Goal: Task Accomplishment & Management: Manage account settings

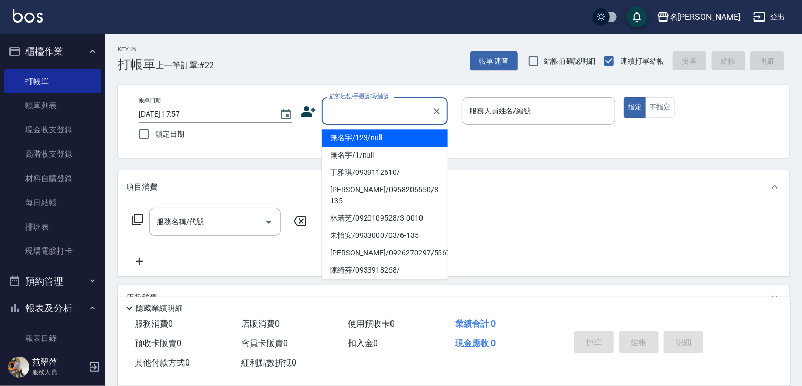
click at [340, 111] on input "顧客姓名/手機號碼/編號" at bounding box center [377, 111] width 101 height 18
click at [343, 137] on li "無名字/123/null" at bounding box center [385, 137] width 126 height 17
type input "無名字/123/null"
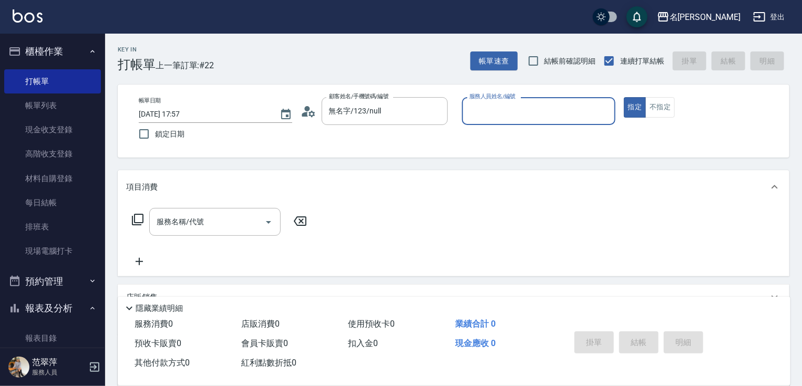
click at [486, 111] on input "服務人員姓名/編號" at bounding box center [539, 111] width 144 height 18
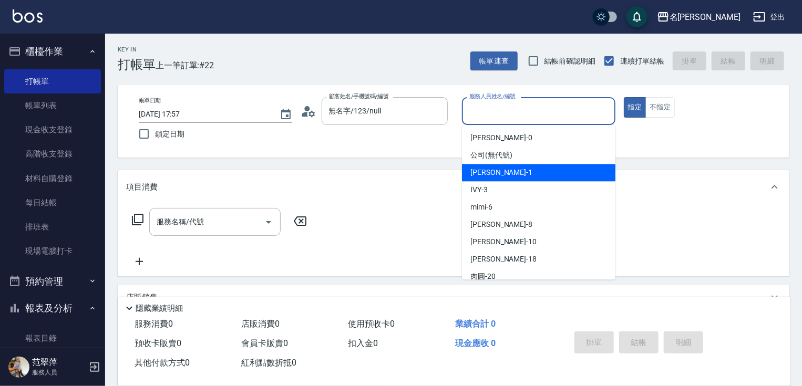
click at [488, 170] on span "[PERSON_NAME] -1" at bounding box center [502, 172] width 62 height 11
type input "Joanne-1"
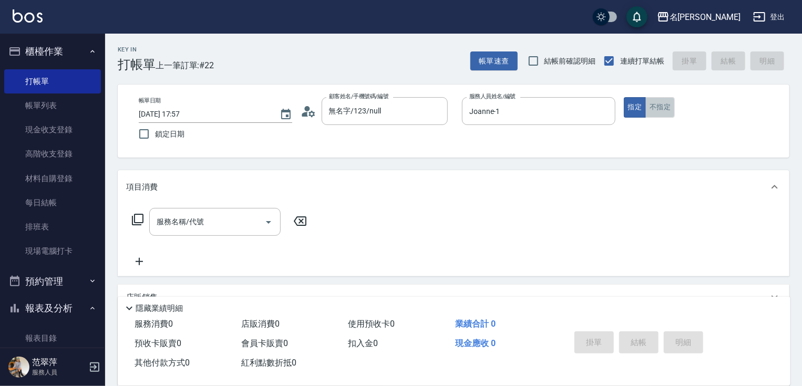
click at [654, 114] on button "不指定" at bounding box center [660, 107] width 29 height 21
click at [252, 220] on input "服務名稱/代號" at bounding box center [207, 222] width 106 height 18
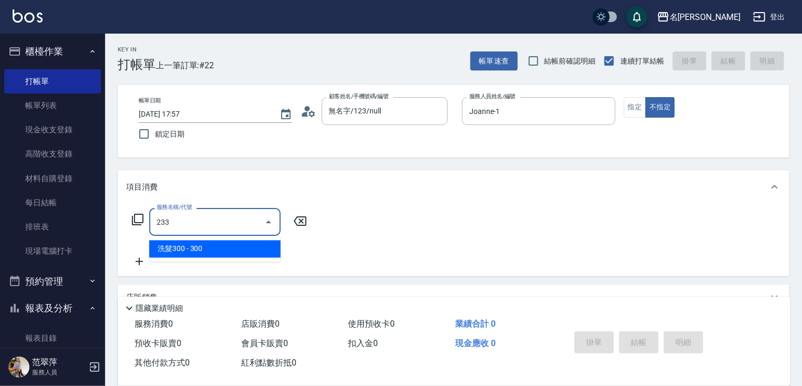
type input "洗髮300(233)"
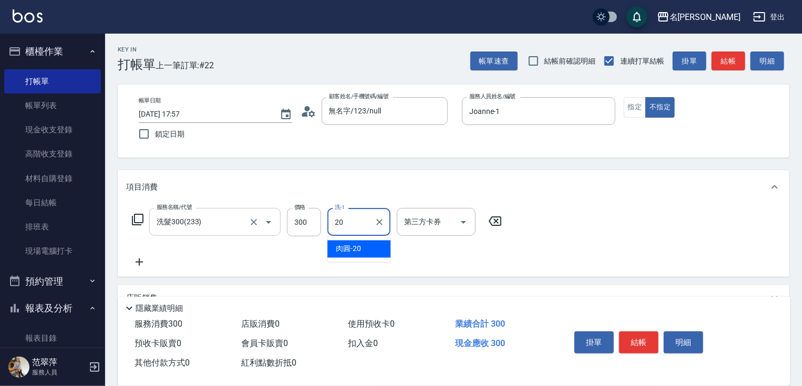
type input "肉圓-20"
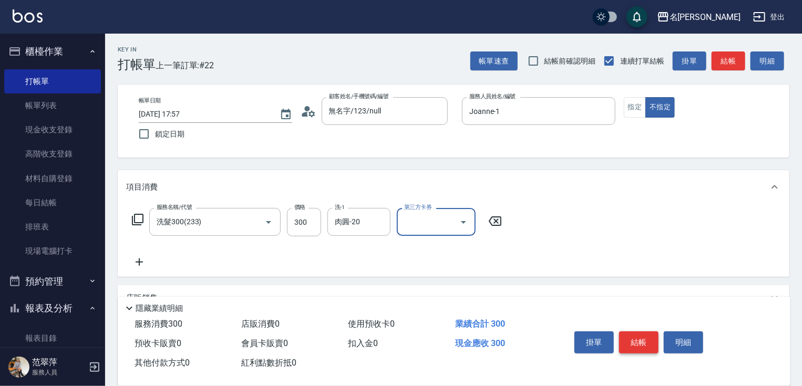
click at [643, 332] on button "結帳" at bounding box center [638, 343] width 39 height 22
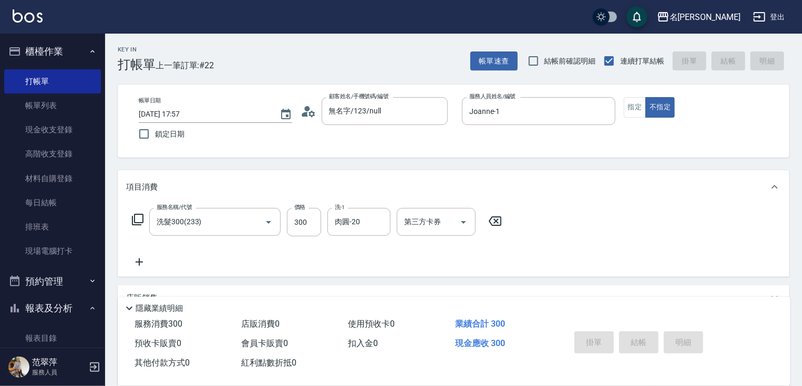
type input "[DATE] 18:50"
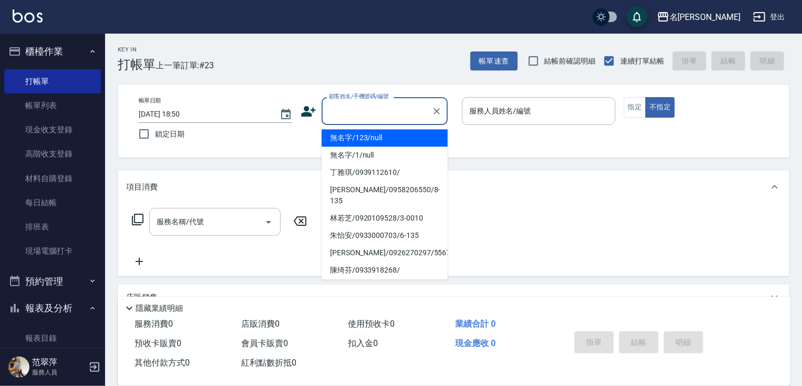
click at [334, 109] on input "顧客姓名/手機號碼/編號" at bounding box center [377, 111] width 101 height 18
click at [368, 138] on li "無名字/123/null" at bounding box center [385, 137] width 126 height 17
type input "無名字/123/null"
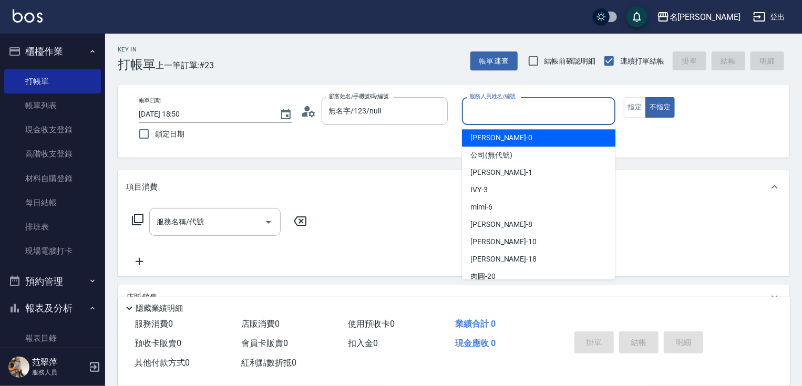
click at [513, 114] on input "服務人員姓名/編號" at bounding box center [539, 111] width 144 height 18
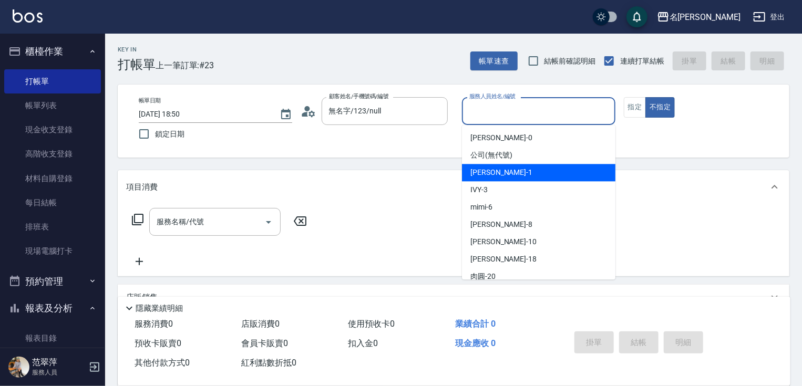
click at [513, 170] on div "[PERSON_NAME] -1" at bounding box center [539, 172] width 154 height 17
type input "Joanne-1"
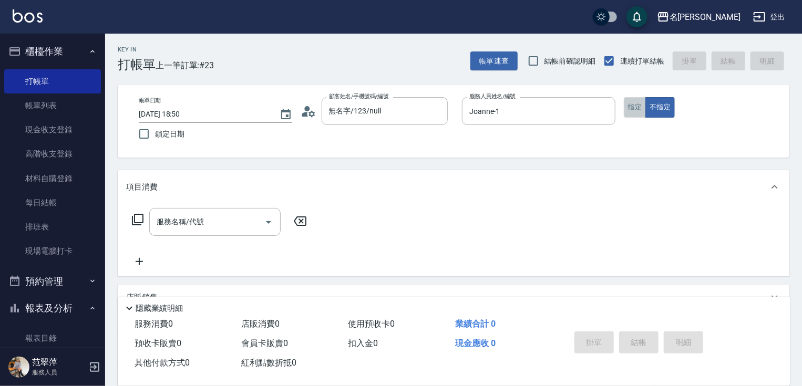
click at [629, 110] on button "指定" at bounding box center [635, 107] width 23 height 21
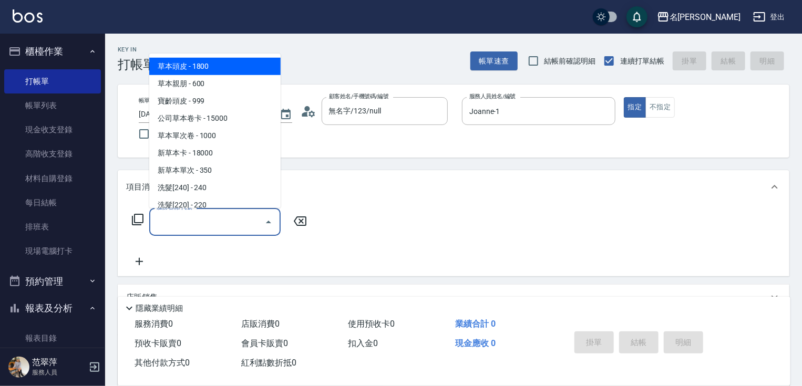
click at [225, 225] on input "服務名稱/代號" at bounding box center [207, 222] width 106 height 18
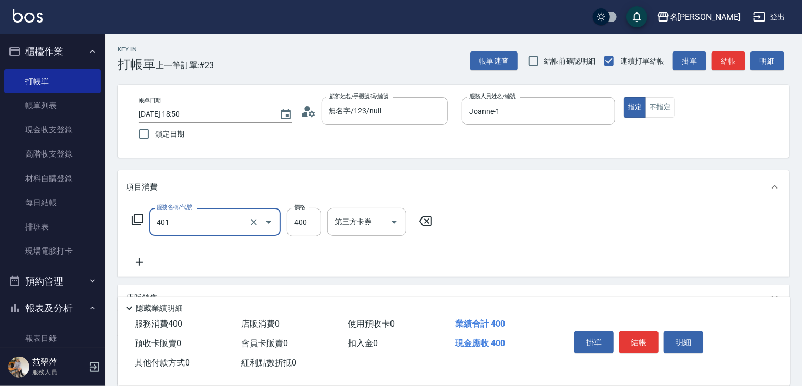
type input "剪髮(400)(401)"
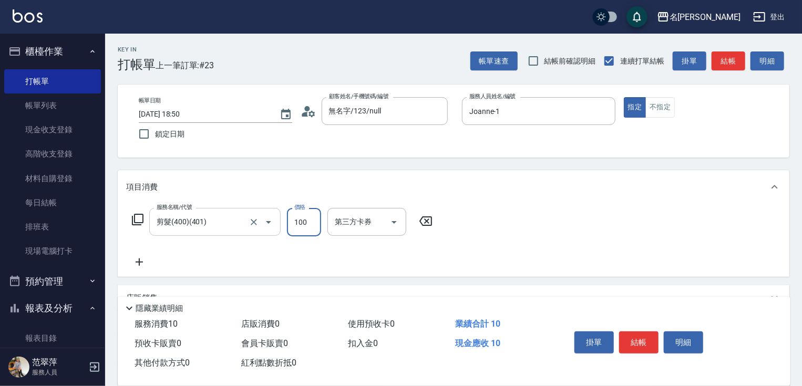
type input "100"
click at [642, 341] on button "結帳" at bounding box center [638, 343] width 39 height 22
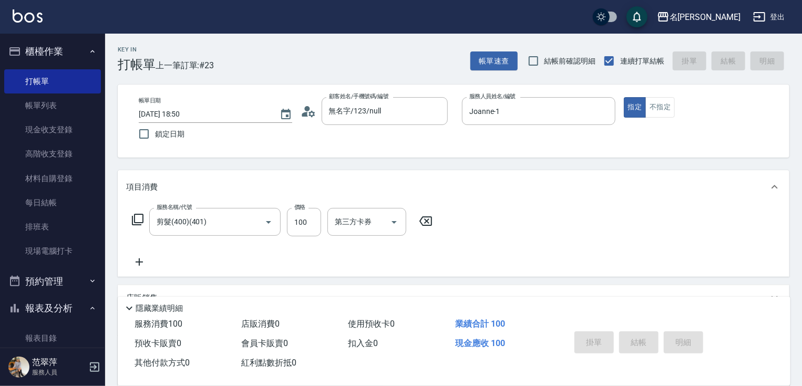
type input "[DATE] 18:51"
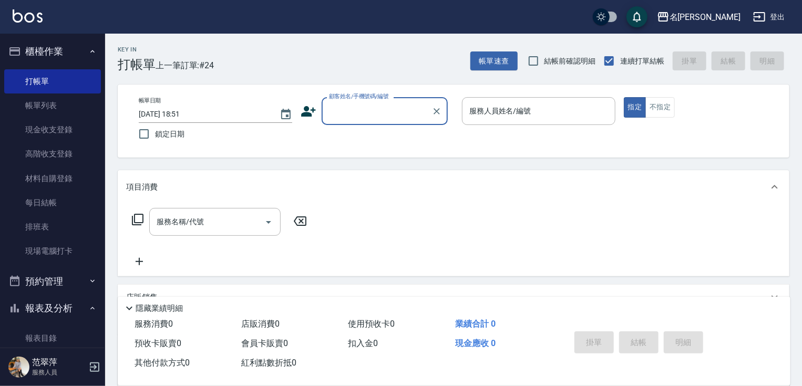
click at [405, 117] on input "顧客姓名/手機號碼/編號" at bounding box center [377, 111] width 101 height 18
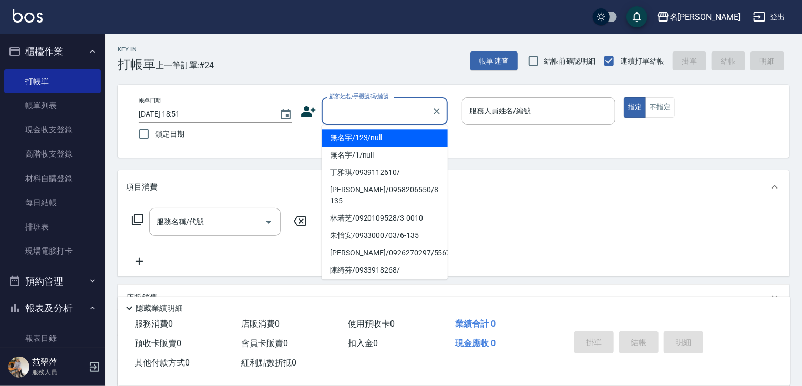
click at [403, 143] on li "無名字/123/null" at bounding box center [385, 137] width 126 height 17
type input "無名字/123/null"
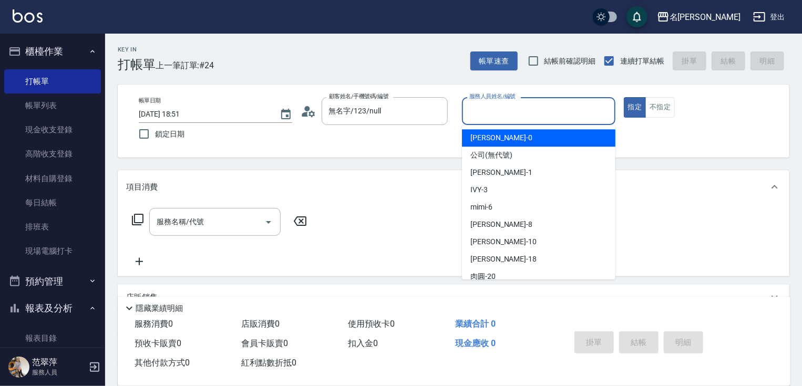
click at [485, 118] on input "服務人員姓名/編號" at bounding box center [539, 111] width 144 height 18
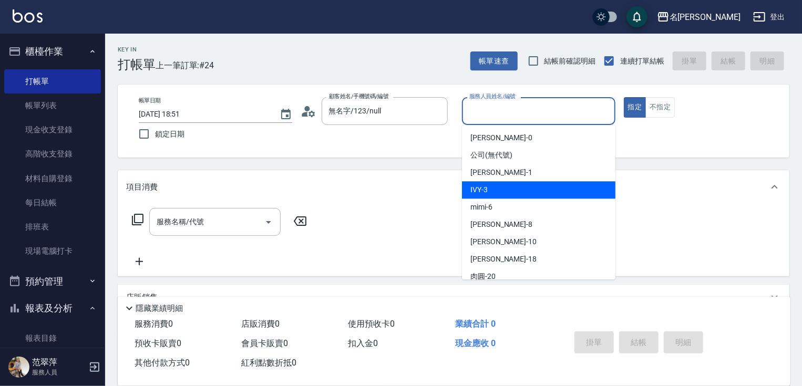
click at [503, 188] on div "IVY -3" at bounding box center [539, 189] width 154 height 17
type input "IVY-3"
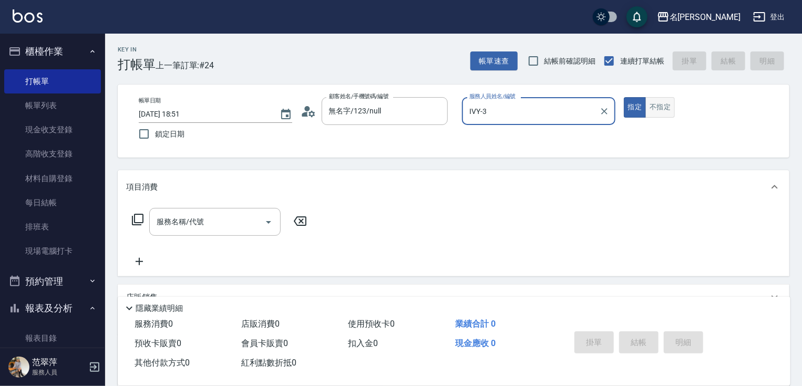
click at [661, 105] on button "不指定" at bounding box center [660, 107] width 29 height 21
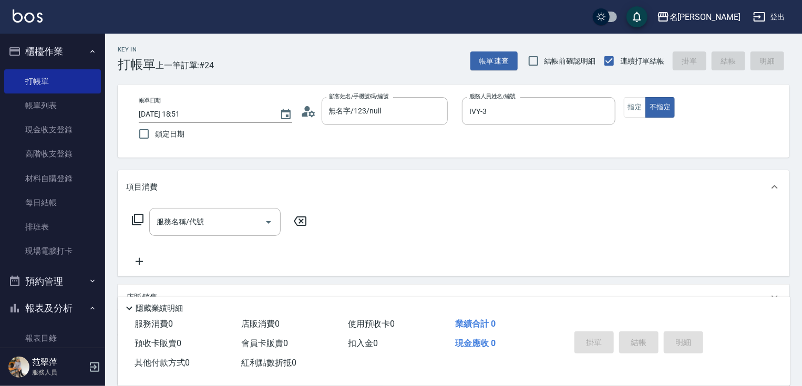
click at [135, 218] on icon at bounding box center [138, 220] width 12 height 12
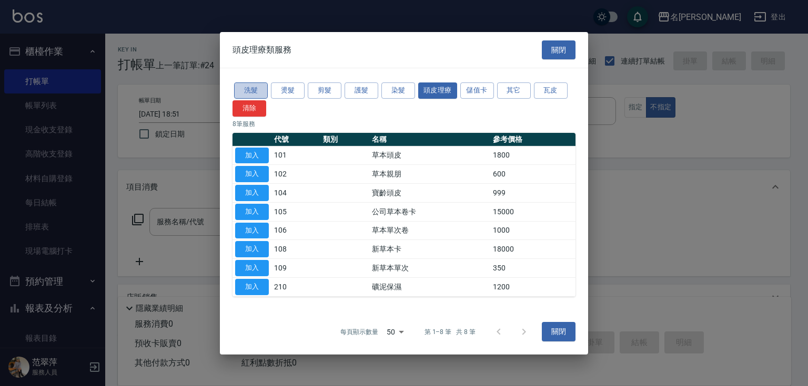
click at [254, 91] on button "洗髮" at bounding box center [251, 91] width 34 height 16
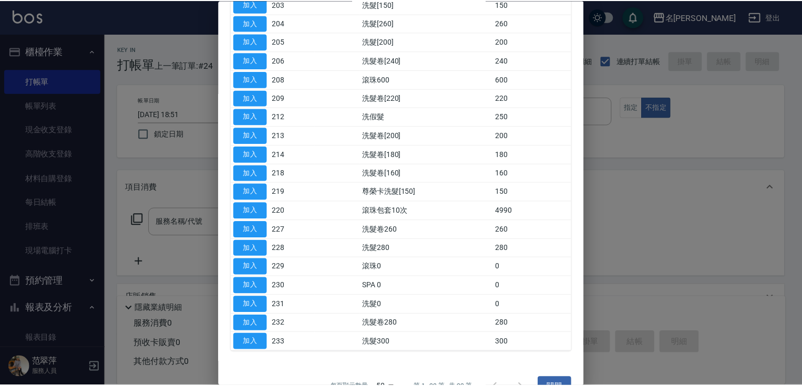
scroll to position [197, 0]
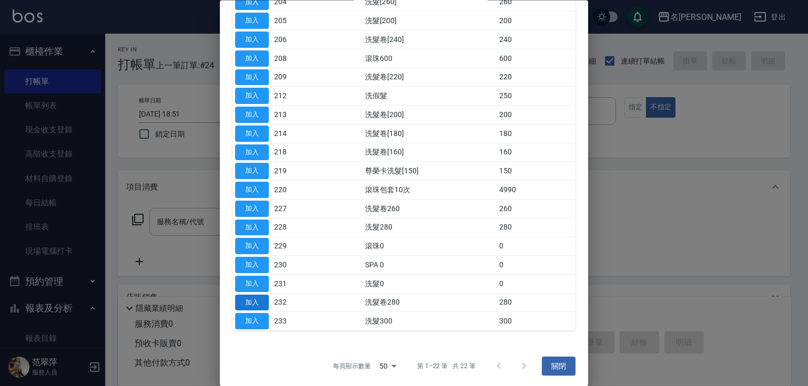
click at [249, 296] on button "加入" at bounding box center [252, 303] width 34 height 16
type input "洗髮卷280(232)"
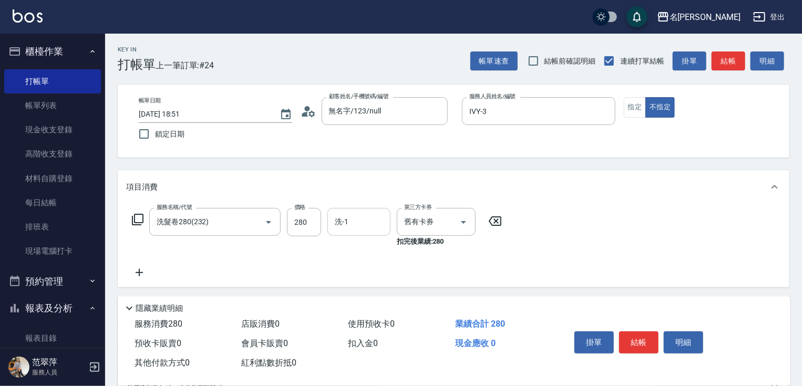
click at [353, 226] on input "洗-1" at bounding box center [359, 222] width 54 height 18
type input "[PERSON_NAME]-18"
click at [633, 342] on button "結帳" at bounding box center [638, 343] width 39 height 22
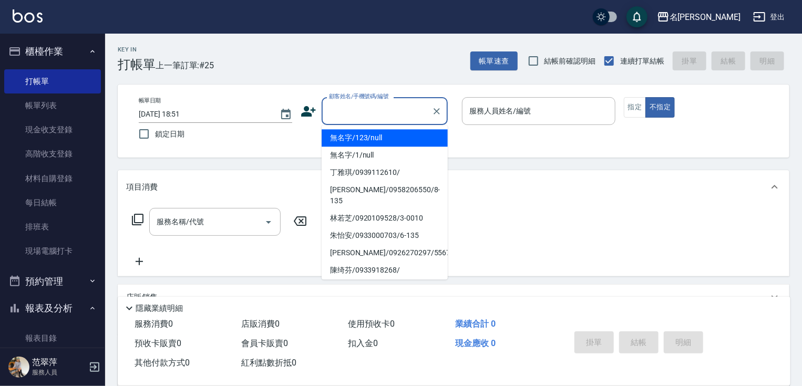
click at [349, 107] on input "顧客姓名/手機號碼/編號" at bounding box center [377, 111] width 101 height 18
click at [354, 136] on li "無名字/123/null" at bounding box center [385, 137] width 126 height 17
type input "無名字/123/null"
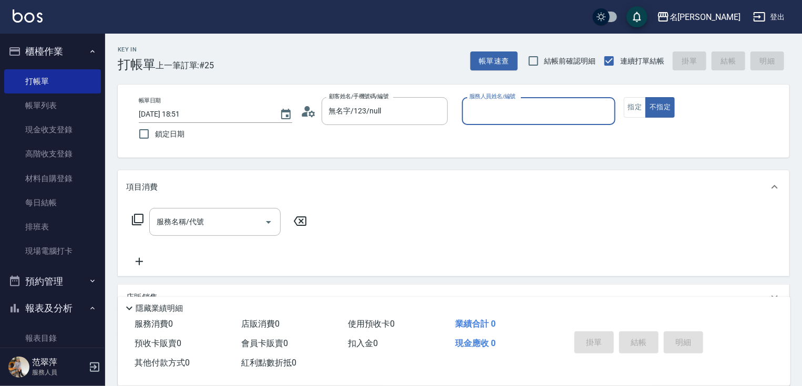
click at [528, 107] on input "服務人員姓名/編號" at bounding box center [539, 111] width 144 height 18
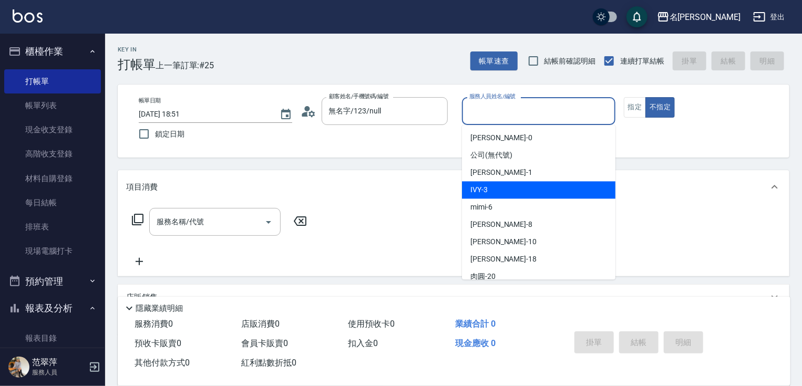
click at [510, 195] on div "IVY -3" at bounding box center [539, 189] width 154 height 17
type input "IVY-3"
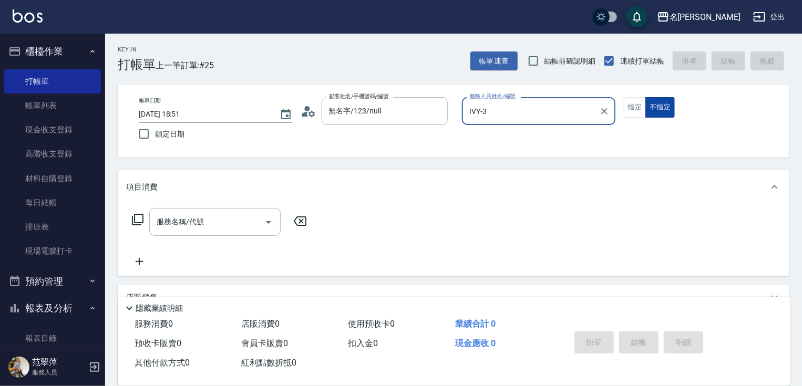
click at [655, 109] on button "不指定" at bounding box center [660, 107] width 29 height 21
click at [177, 227] on div "服務名稱/代號 服務名稱/代號" at bounding box center [214, 222] width 131 height 28
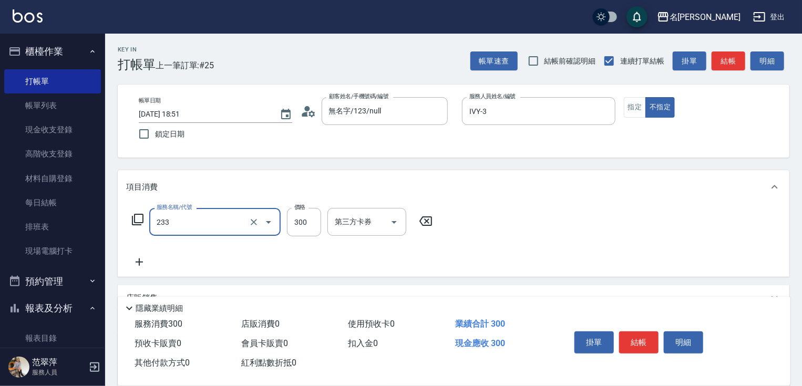
type input "洗髮300(233)"
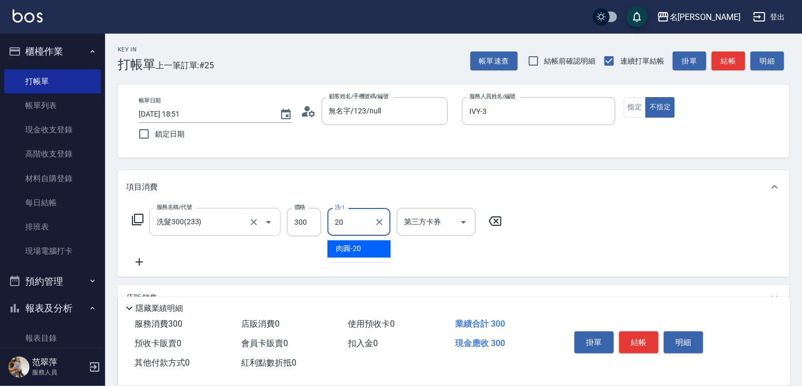
type input "肉圓-20"
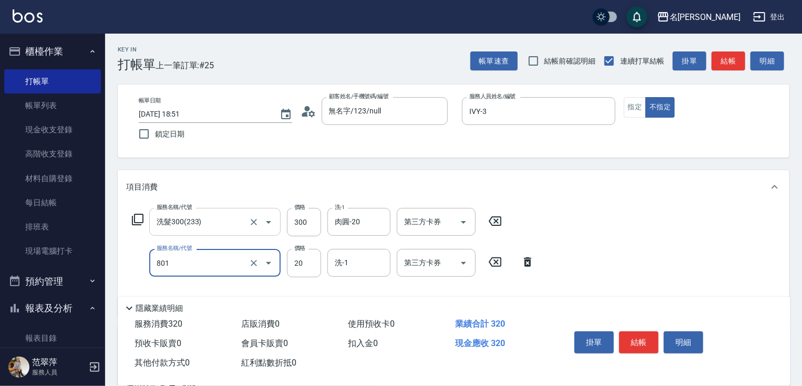
type input "潤絲20(801)"
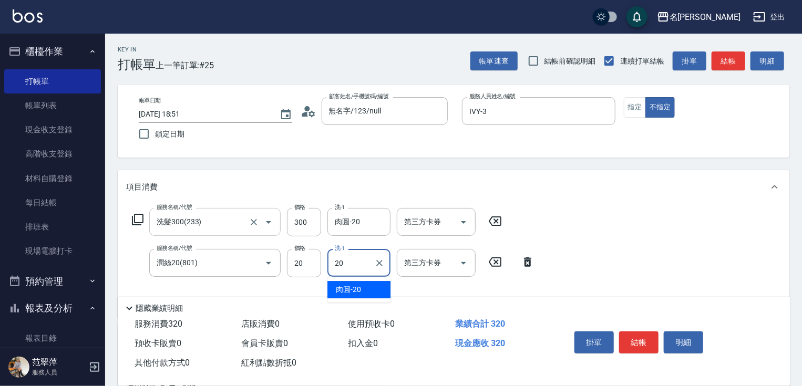
type input "肉圓-20"
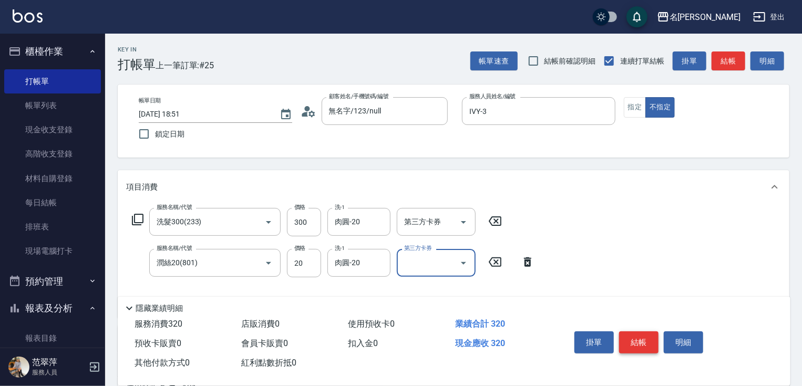
click at [635, 335] on button "結帳" at bounding box center [638, 343] width 39 height 22
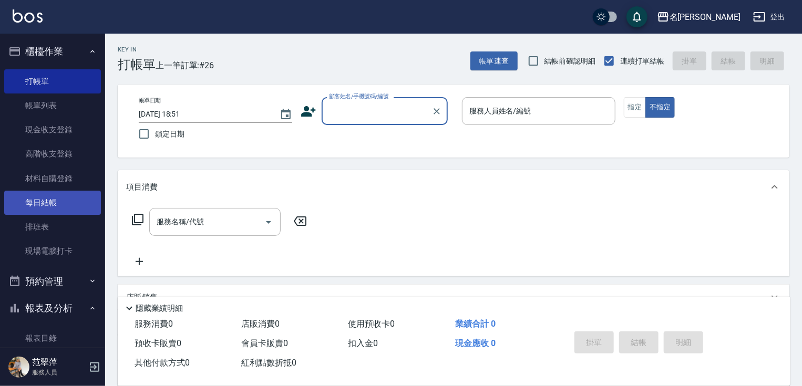
click at [76, 203] on link "每日結帳" at bounding box center [52, 203] width 97 height 24
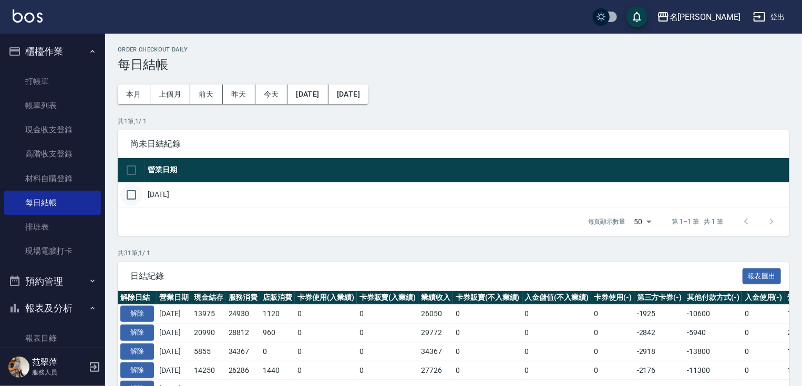
click at [133, 191] on input "checkbox" at bounding box center [131, 195] width 22 height 22
checkbox input "true"
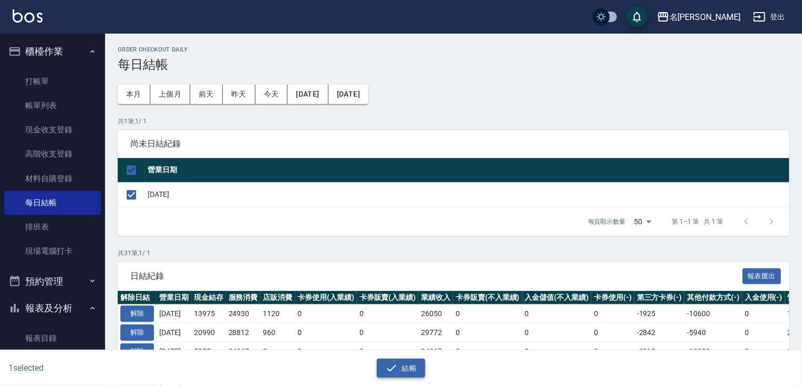
click at [410, 374] on button "結帳" at bounding box center [401, 368] width 49 height 19
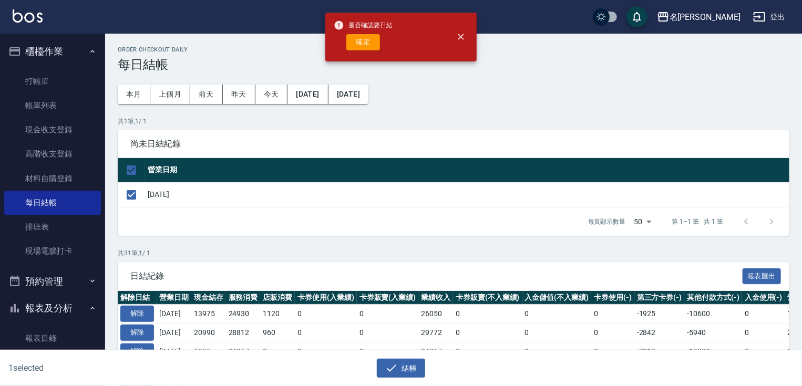
click at [360, 23] on span "是否確認要日結" at bounding box center [363, 25] width 59 height 11
click at [360, 44] on button "確定" at bounding box center [364, 42] width 34 height 16
checkbox input "false"
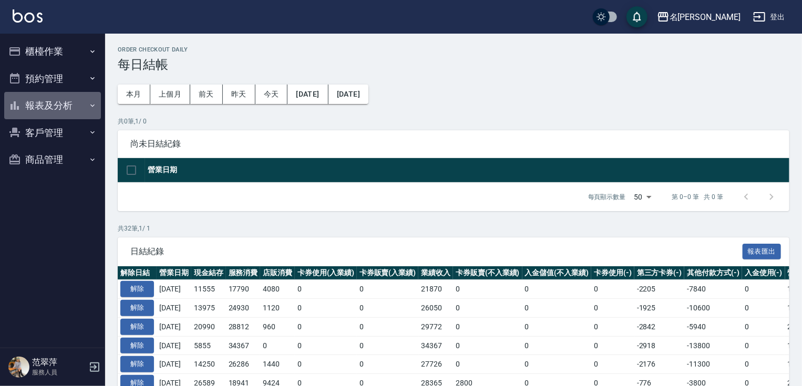
click at [65, 107] on button "報表及分析" at bounding box center [52, 105] width 97 height 27
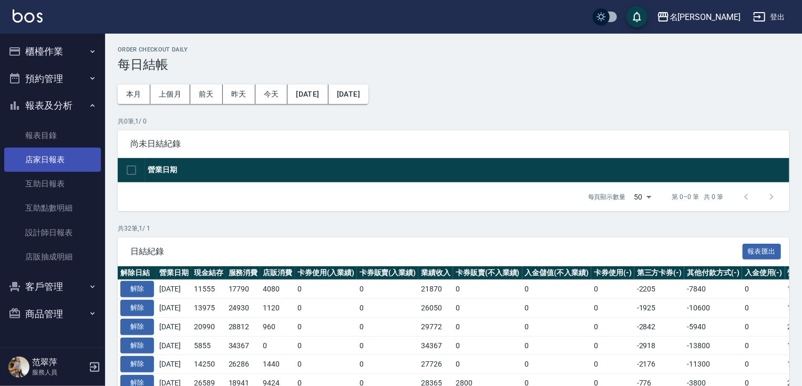
click at [67, 163] on link "店家日報表" at bounding box center [52, 160] width 97 height 24
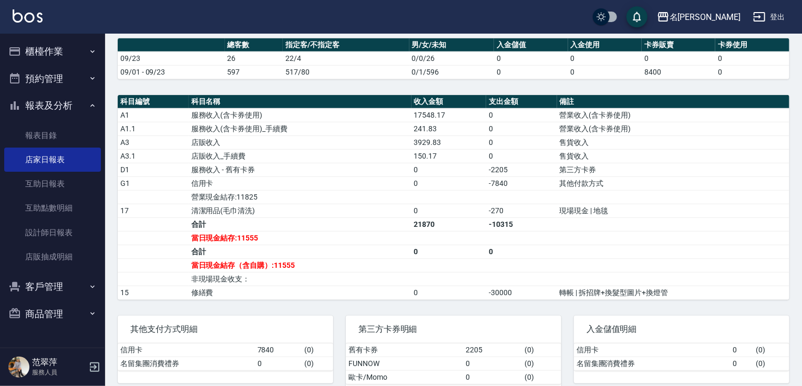
scroll to position [276, 0]
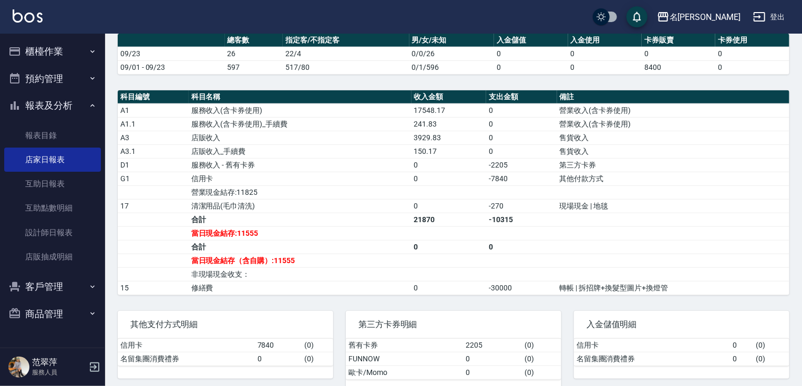
click at [64, 50] on button "櫃檯作業" at bounding box center [52, 51] width 97 height 27
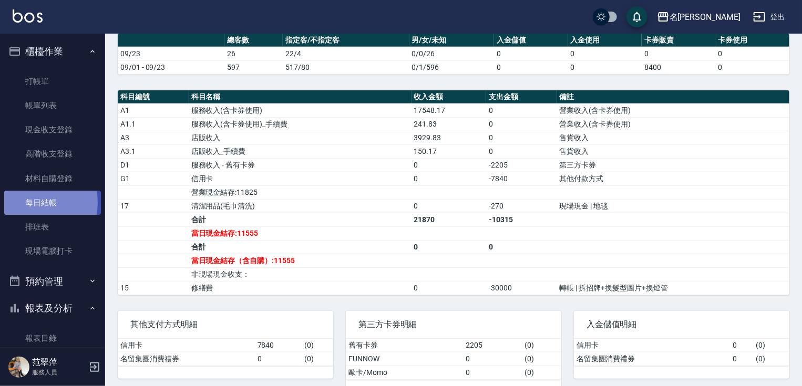
click at [38, 203] on link "每日結帳" at bounding box center [52, 203] width 97 height 24
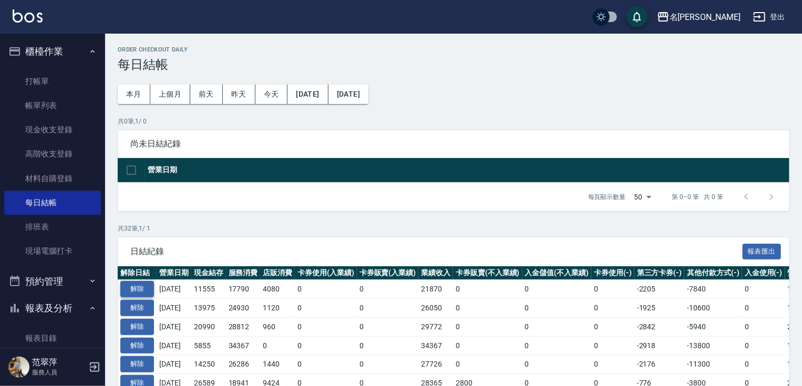
click at [134, 290] on button "解除" at bounding box center [137, 289] width 34 height 16
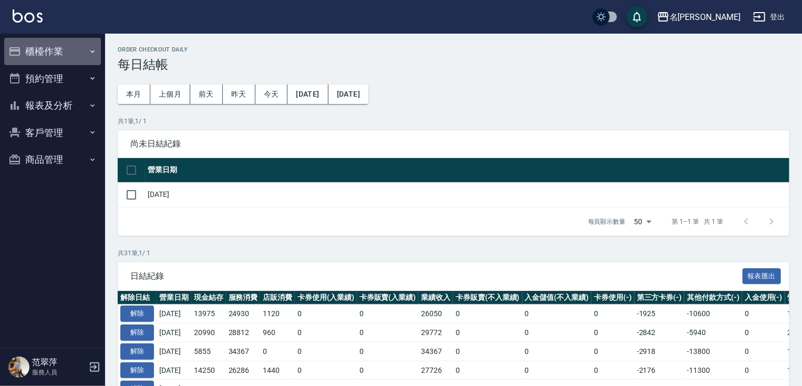
click at [46, 49] on button "櫃檯作業" at bounding box center [52, 51] width 97 height 27
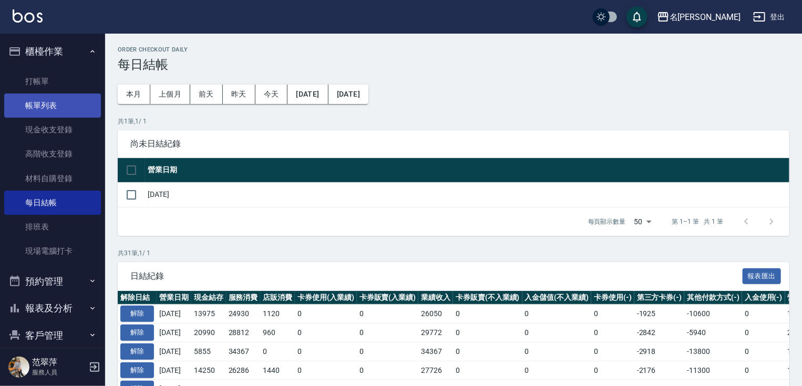
click at [54, 108] on link "帳單列表" at bounding box center [52, 106] width 97 height 24
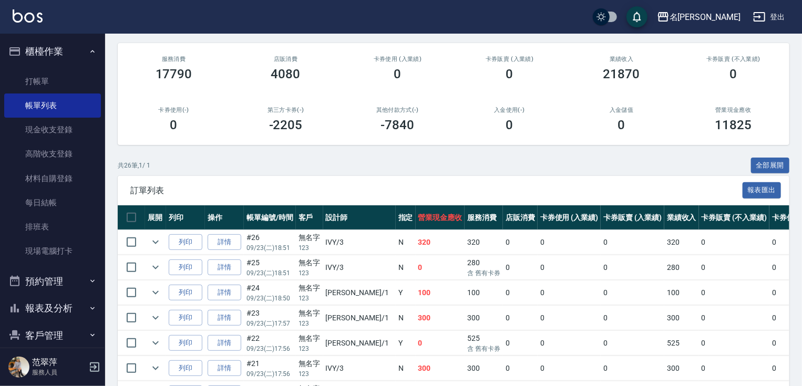
scroll to position [661, 0]
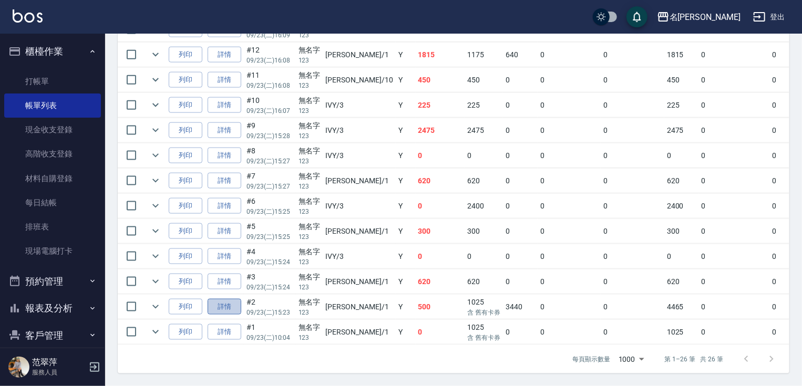
click at [226, 303] on link "詳情" at bounding box center [225, 307] width 34 height 16
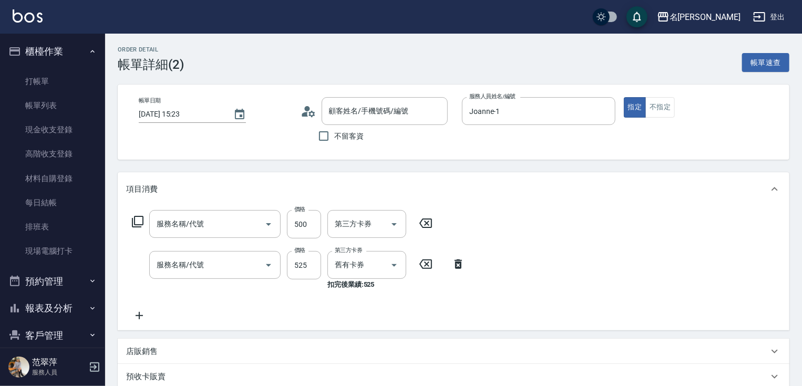
type input "2025/09/23 15:23"
type input "Joanne-1"
type input "剪髮(400)(401)"
type input "新草本單次(109)"
type input "無名字/123/null"
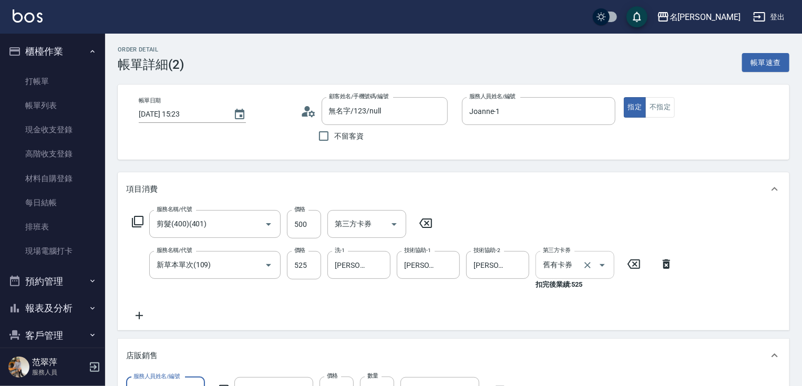
type input "我是販賣王"
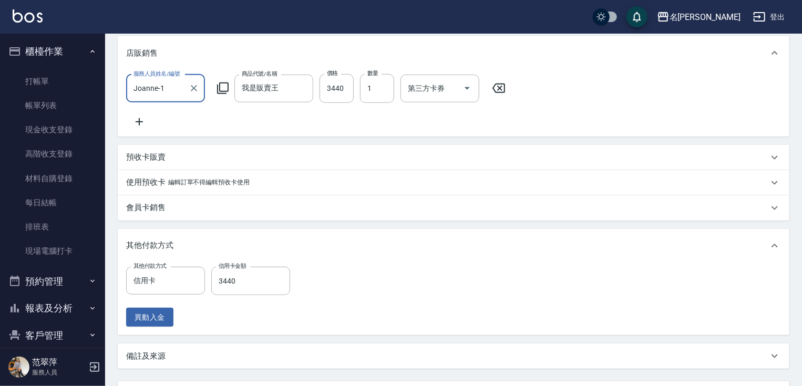
scroll to position [347, 0]
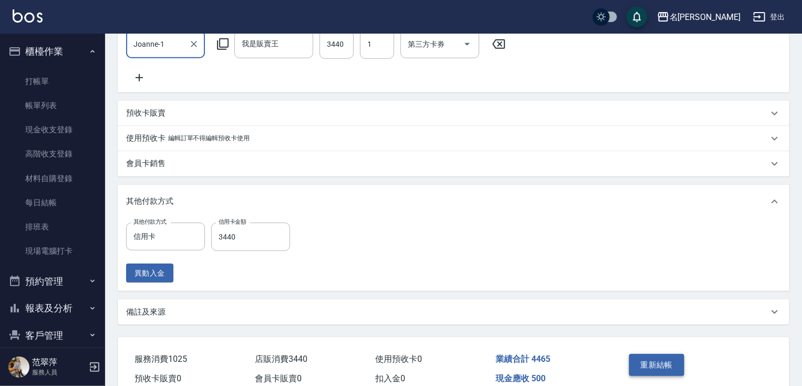
click at [640, 366] on button "重新結帳" at bounding box center [657, 365] width 56 height 22
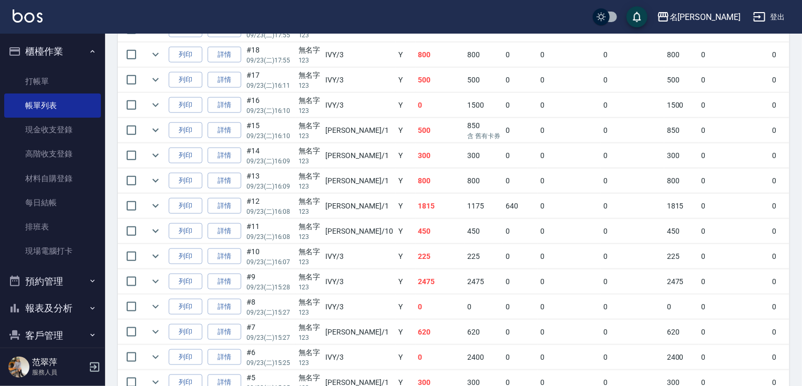
scroll to position [661, 0]
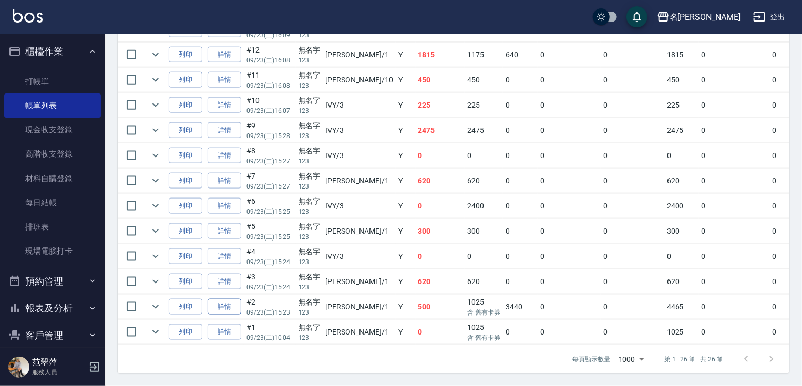
click at [223, 300] on link "詳情" at bounding box center [225, 307] width 34 height 16
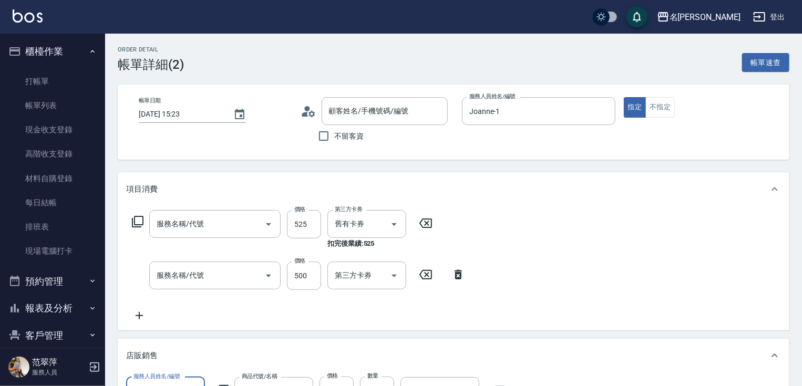
type input "2025/09/23 15:23"
type input "Joanne-1"
type input "無名字/123/null"
type input "新草本單次(109)"
type input "剪髮(400)(401)"
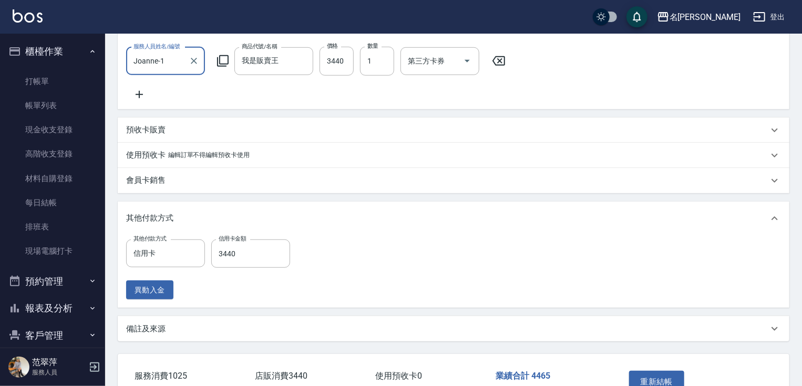
scroll to position [404, 0]
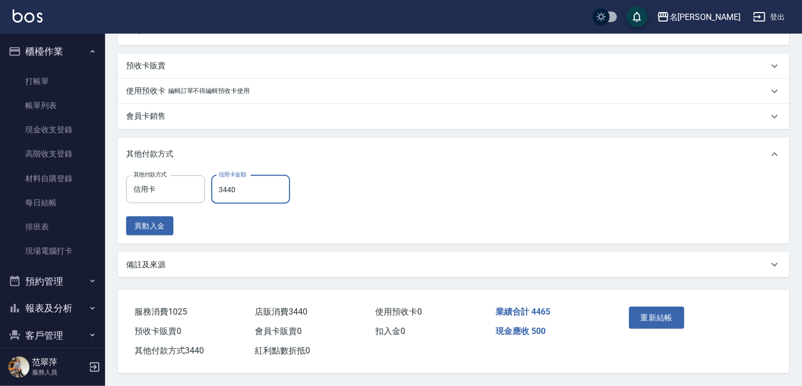
click at [252, 182] on input "3440" at bounding box center [250, 190] width 79 height 28
click at [216, 183] on input "0" at bounding box center [250, 190] width 79 height 28
type input "3940"
click at [651, 312] on button "重新結帳" at bounding box center [657, 318] width 56 height 22
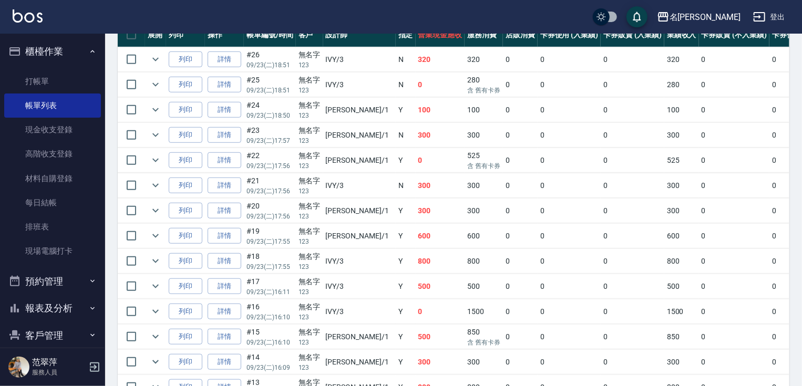
scroll to position [517, 0]
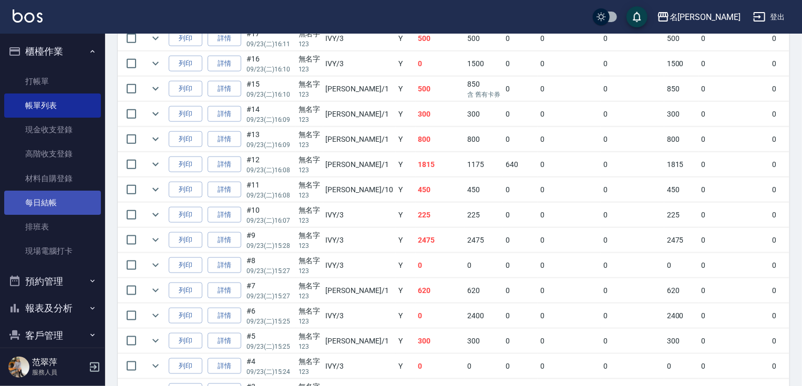
click at [46, 205] on link "每日結帳" at bounding box center [52, 203] width 97 height 24
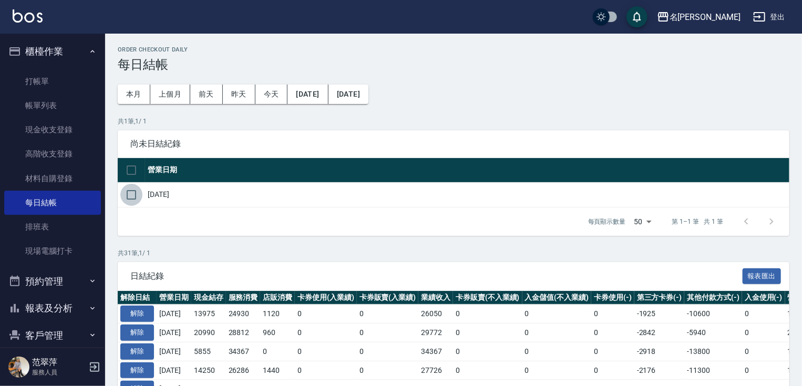
click at [129, 196] on input "checkbox" at bounding box center [131, 195] width 22 height 22
checkbox input "true"
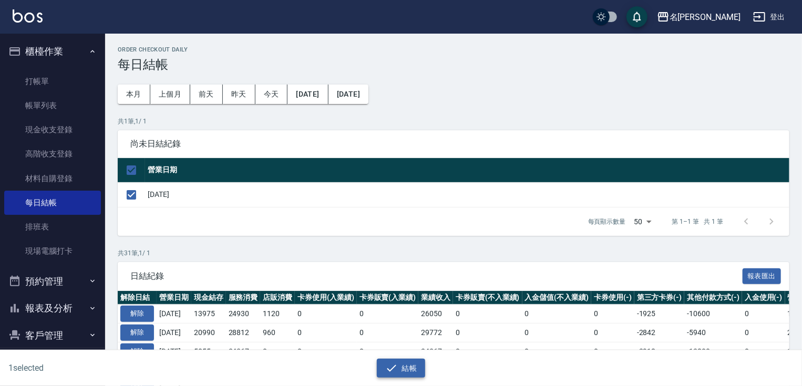
click at [391, 365] on icon "button" at bounding box center [391, 368] width 13 height 13
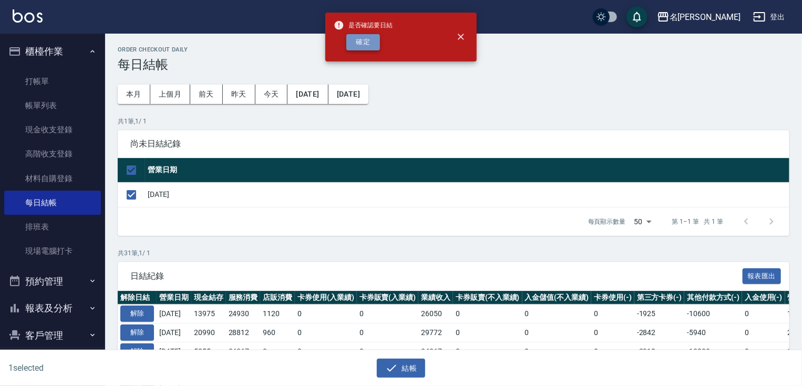
click at [362, 42] on button "確定" at bounding box center [364, 42] width 34 height 16
checkbox input "false"
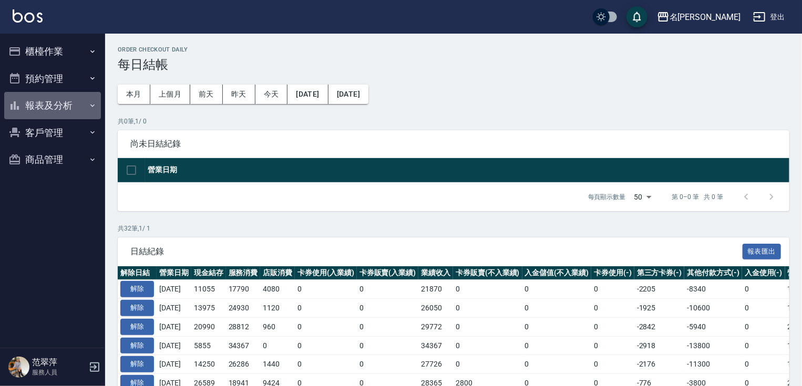
click at [56, 107] on button "報表及分析" at bounding box center [52, 105] width 97 height 27
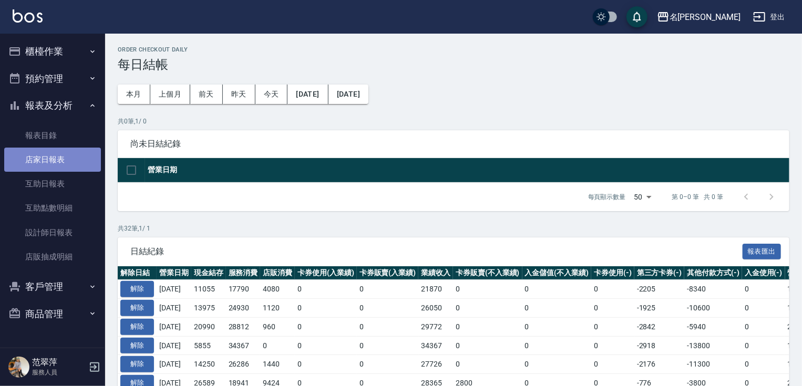
click at [61, 155] on link "店家日報表" at bounding box center [52, 160] width 97 height 24
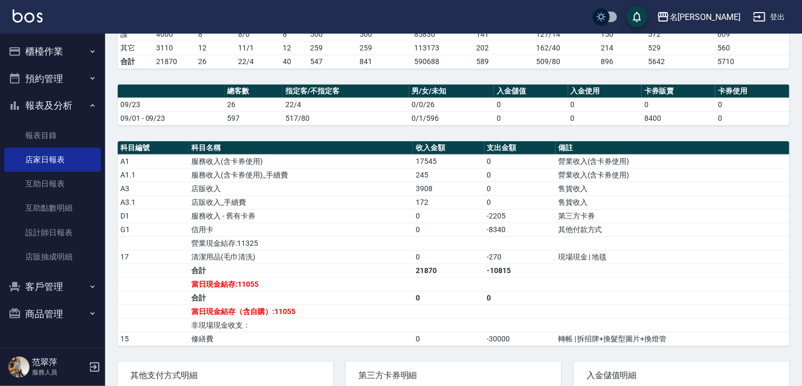
scroll to position [271, 0]
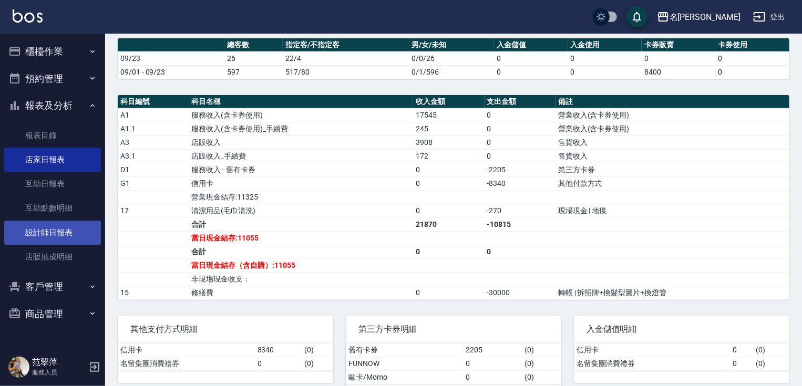
click at [64, 236] on link "設計師日報表" at bounding box center [52, 233] width 97 height 24
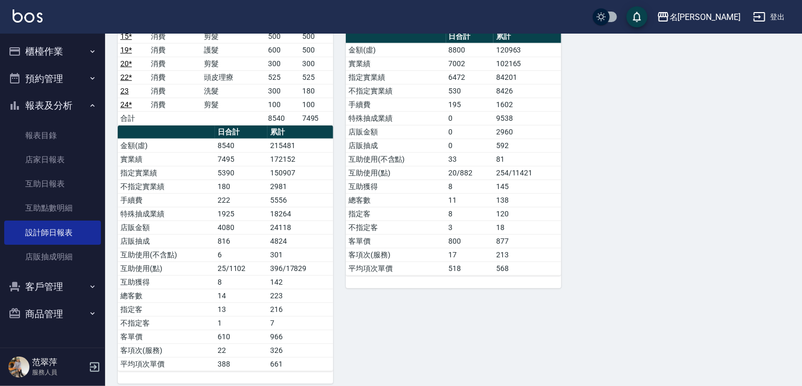
scroll to position [380, 0]
